Goal: Task Accomplishment & Management: Manage account settings

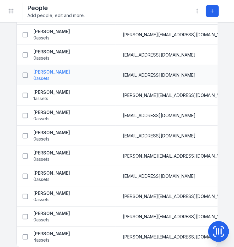
scroll to position [1402, 0]
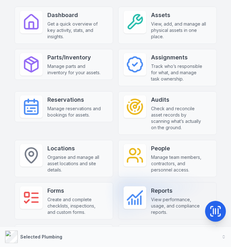
scroll to position [76, 0]
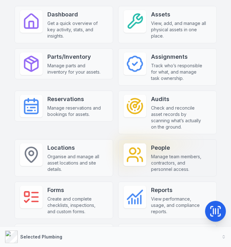
click at [161, 154] on span "Manage team members, contractors, and personnel access." at bounding box center [178, 162] width 55 height 19
